Goal: Navigation & Orientation: Understand site structure

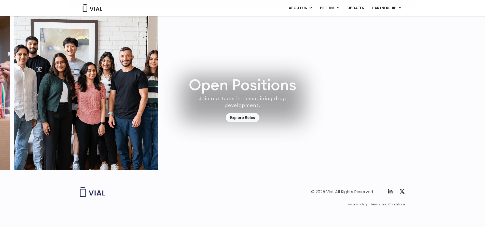
scroll to position [1499, 0]
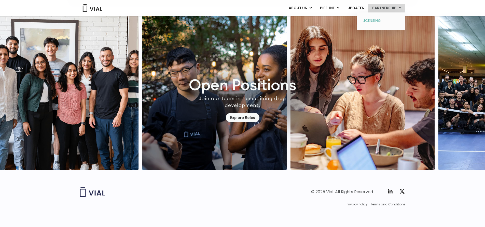
click at [372, 21] on link "LICENSING" at bounding box center [380, 21] width 45 height 8
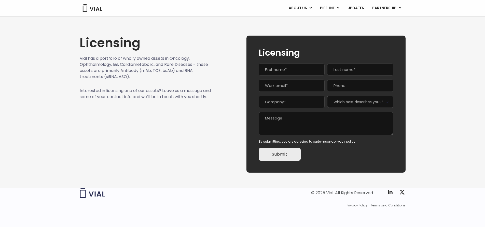
scroll to position [5, 0]
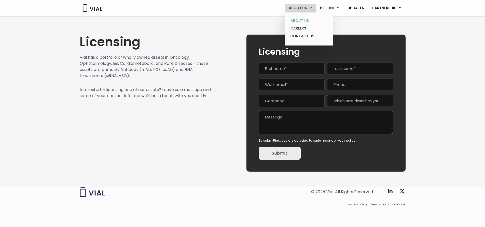
click at [303, 21] on link "ABOUT US" at bounding box center [308, 21] width 45 height 8
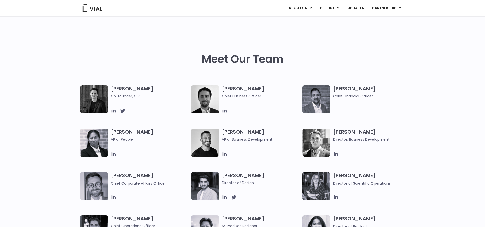
scroll to position [203, 0]
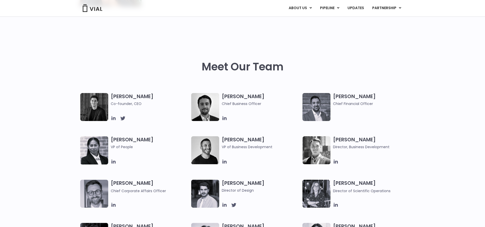
click at [127, 96] on h3 "[PERSON_NAME] Co-founder, CEO" at bounding box center [150, 99] width 78 height 13
click at [114, 119] on icon at bounding box center [113, 118] width 4 height 4
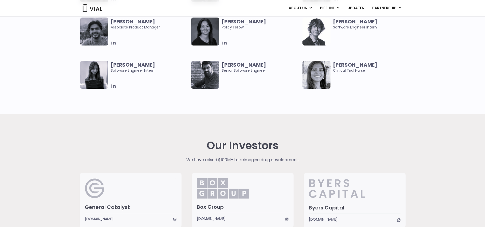
scroll to position [1086, 0]
